Goal: Task Accomplishment & Management: Use online tool/utility

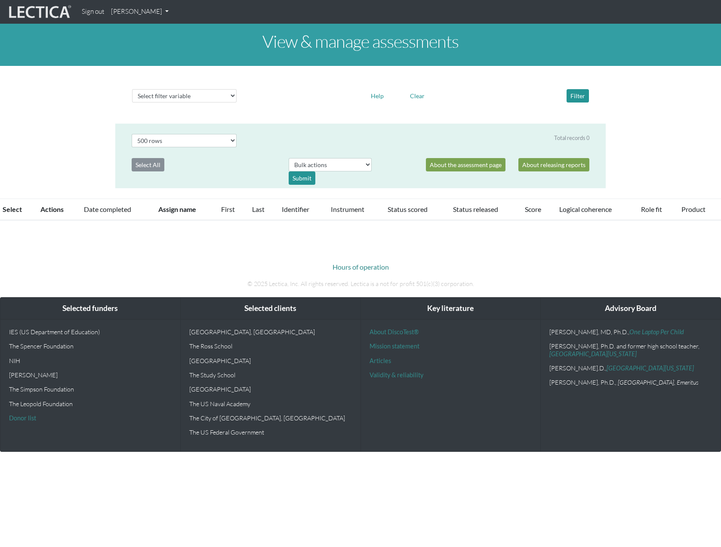
select select "500"
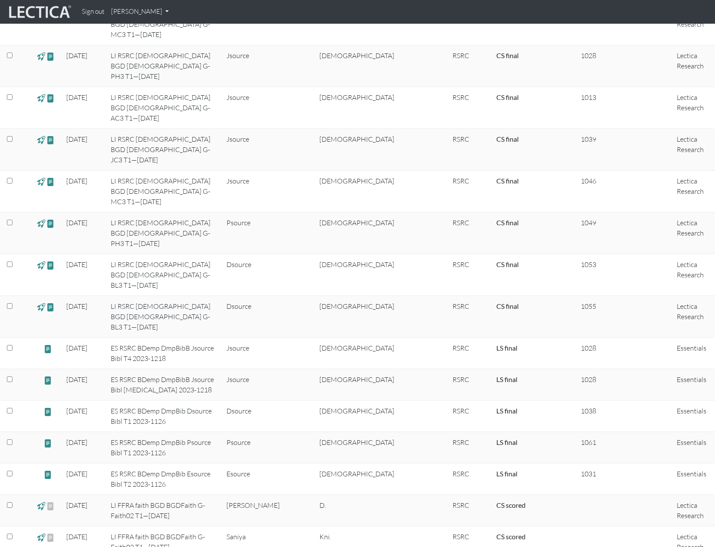
scroll to position [7964, 0]
click at [43, 500] on span at bounding box center [41, 505] width 8 height 10
select select
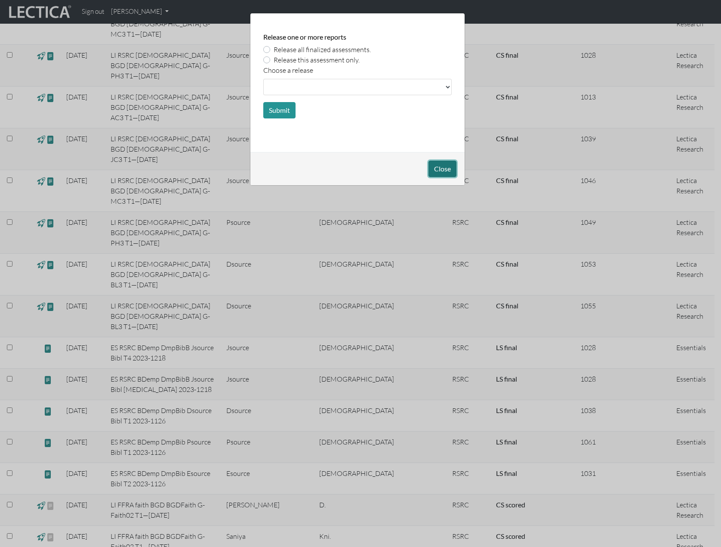
click at [440, 170] on button "Close" at bounding box center [443, 169] width 28 height 16
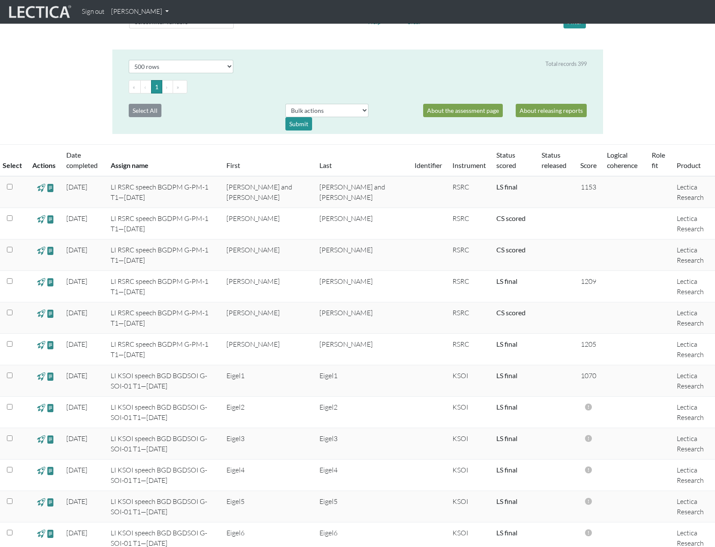
scroll to position [11, 0]
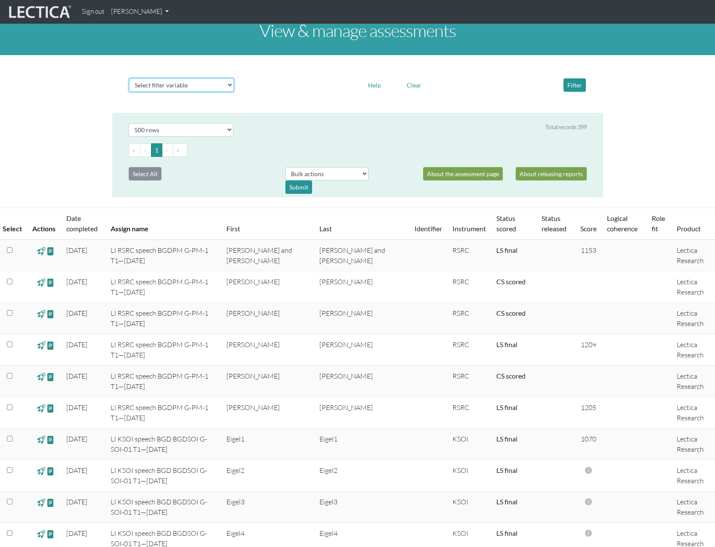
click at [229, 87] on select "Select filter variable Assignment name Date started Date completed First name G…" at bounding box center [181, 84] width 105 height 13
click at [259, 91] on div at bounding box center [298, 84] width 117 height 13
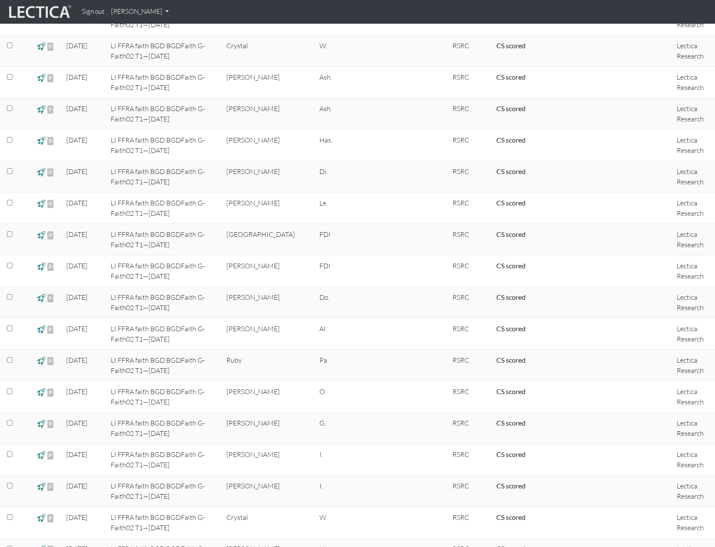
scroll to position [10329, 0]
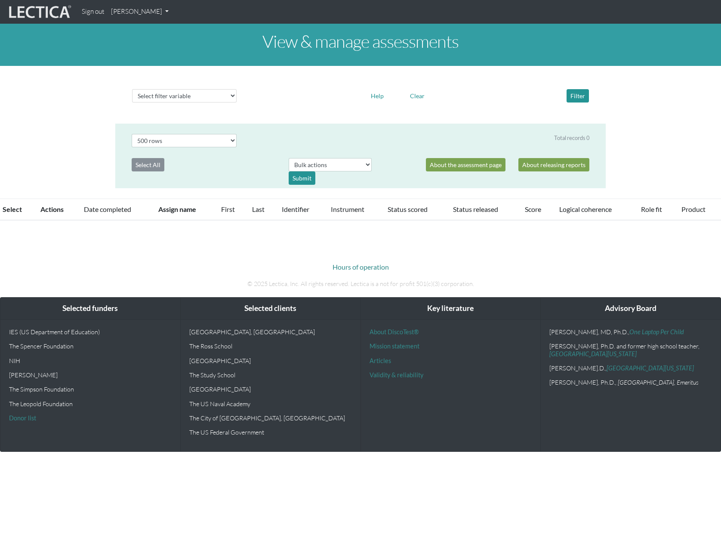
select select "500"
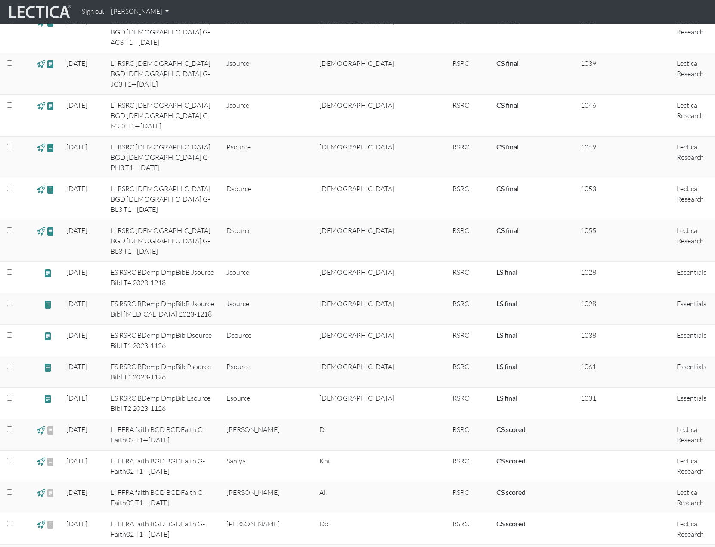
scroll to position [8050, 0]
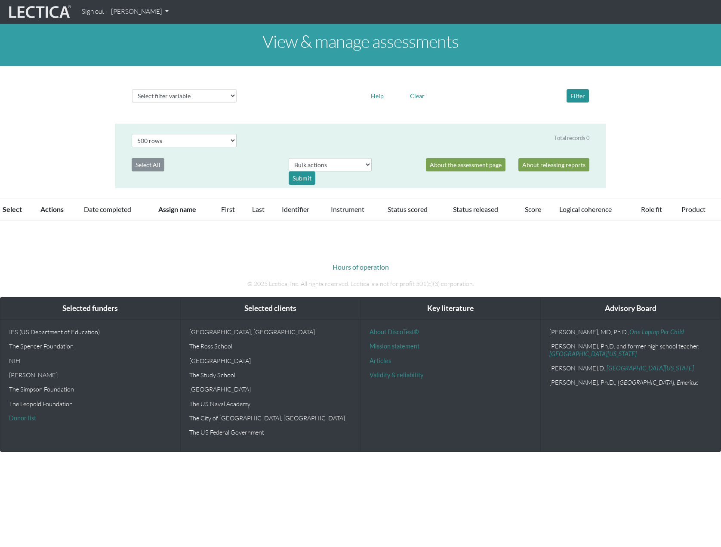
select select "500"
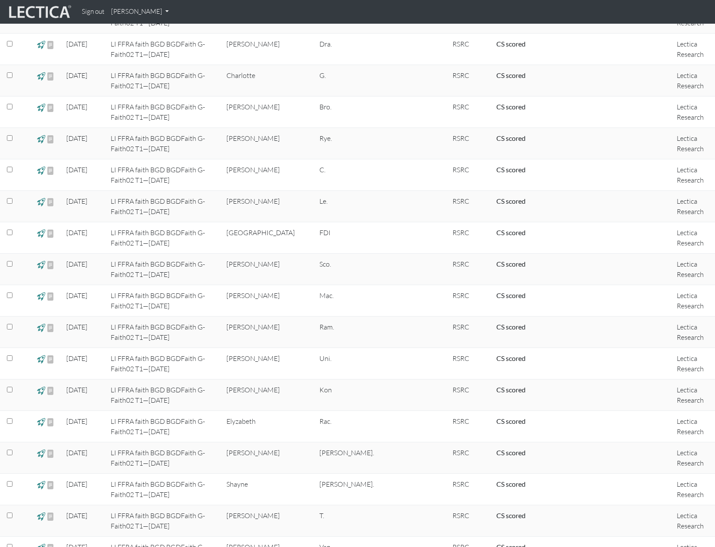
scroll to position [9319, 0]
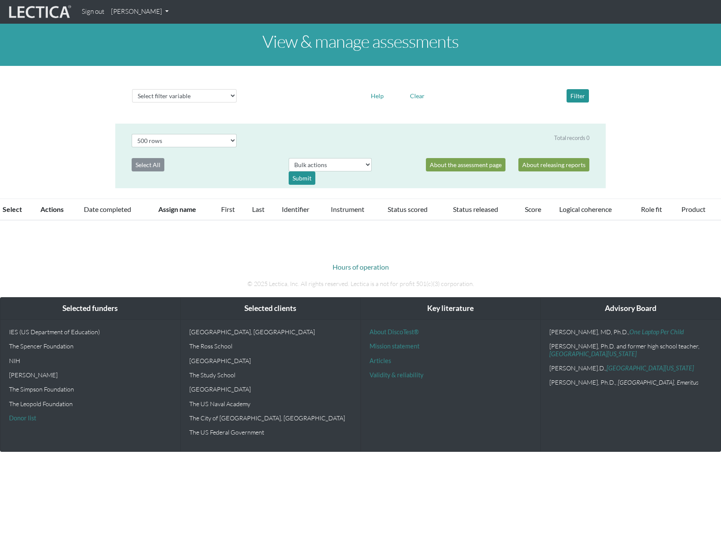
select select "500"
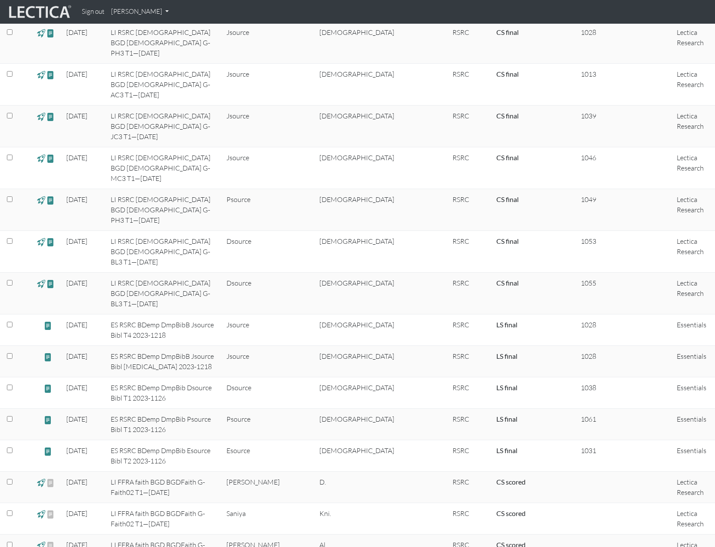
scroll to position [7955, 0]
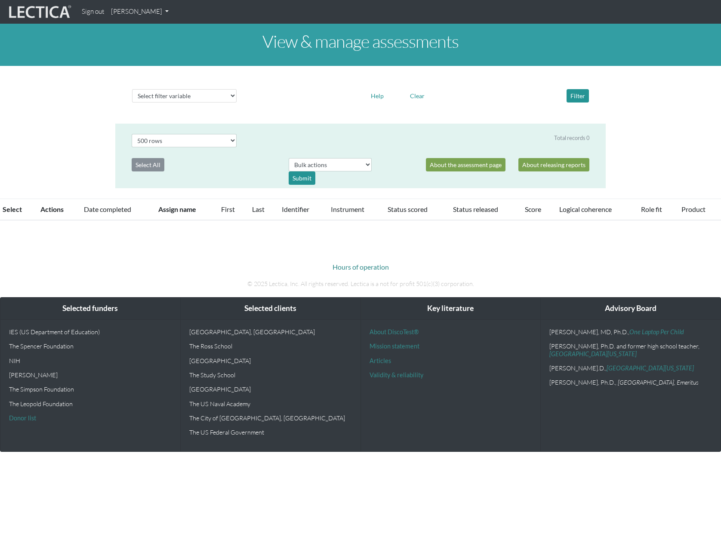
select select "500"
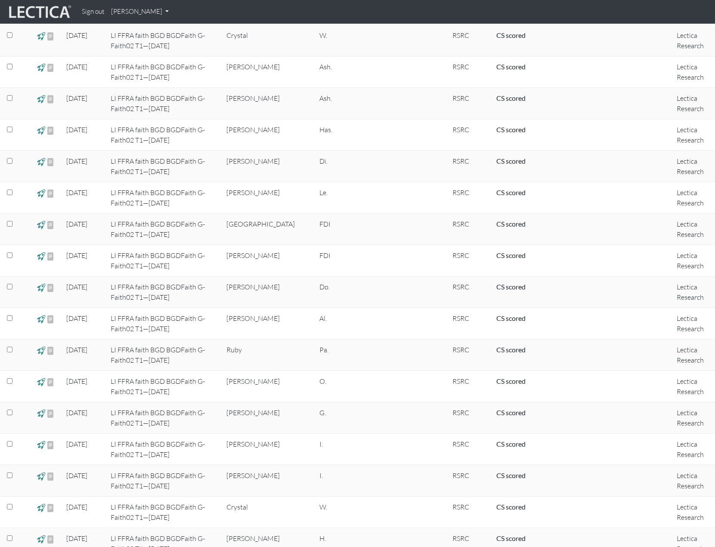
scroll to position [10329, 0]
